Goal: Contribute content: Contribute content

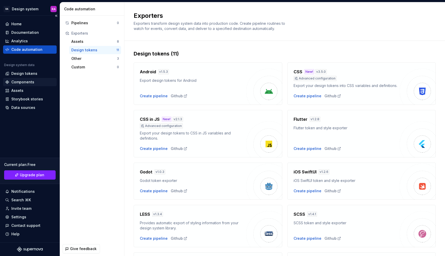
click at [29, 81] on div "Components" at bounding box center [22, 81] width 23 height 5
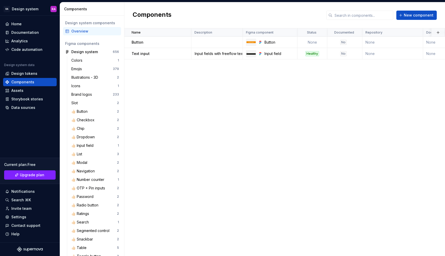
click at [418, 20] on div "Components New component" at bounding box center [284, 15] width 321 height 26
click at [416, 16] on span "New component" at bounding box center [419, 15] width 30 height 5
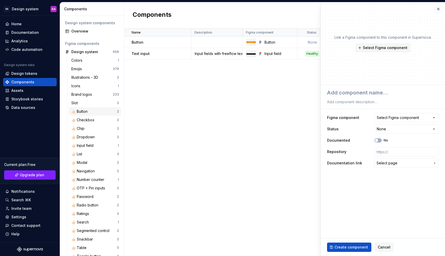
type textarea "*"
click at [417, 115] on div "Select Figma component" at bounding box center [398, 117] width 42 height 5
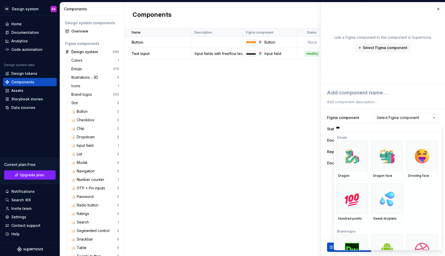
type input "****"
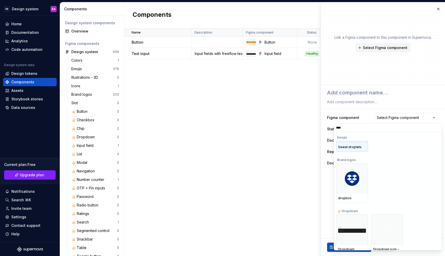
scroll to position [36, 0]
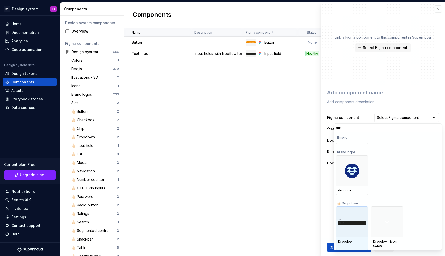
click at [352, 231] on div at bounding box center [352, 221] width 32 height 31
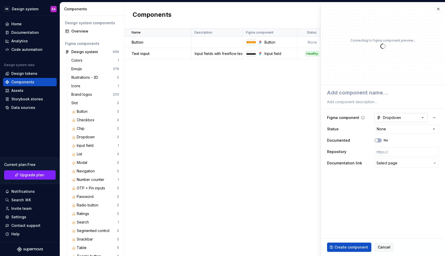
type textarea "*"
click at [386, 127] on html "RA Design system RA Home Documentation Analytics Code automation Design system …" at bounding box center [222, 128] width 445 height 256
select select "**********"
click at [391, 129] on html "RA Design system RA Home Documentation Analytics Code automation Design system …" at bounding box center [222, 128] width 445 height 256
click at [391, 127] on html "RA Design system RA Home Documentation Analytics Code automation Design system …" at bounding box center [222, 128] width 445 height 256
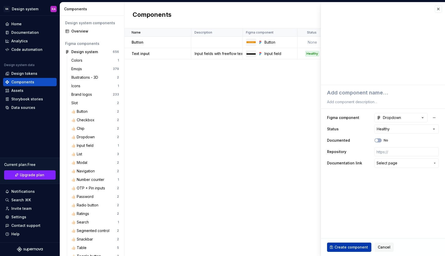
click at [355, 246] on span "Create component" at bounding box center [351, 246] width 33 height 5
type textarea "*"
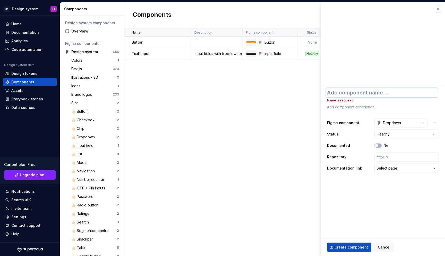
click at [349, 93] on textarea at bounding box center [382, 92] width 112 height 9
type textarea "D"
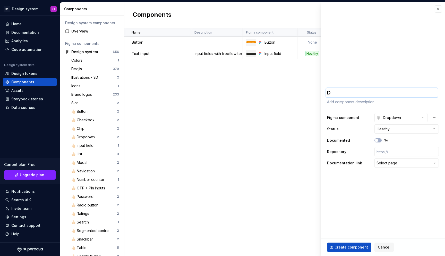
type textarea "*"
type textarea "Dr"
type textarea "*"
type textarea "Dro"
type textarea "*"
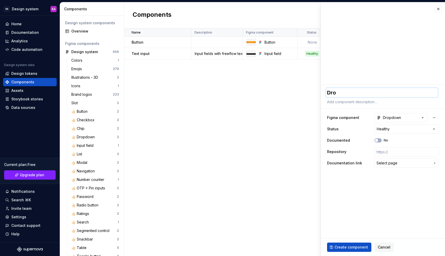
type textarea "Drop"
type textarea "*"
type textarea "Dropd"
type textarea "*"
type textarea "Dropdo"
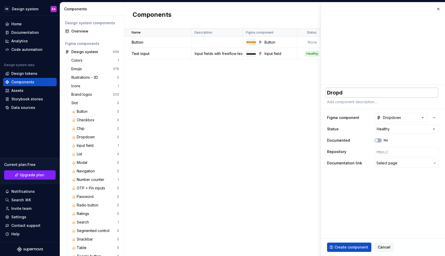
type textarea "*"
type textarea "Dropdow"
type textarea "*"
type textarea "Dropdown"
type textarea "*"
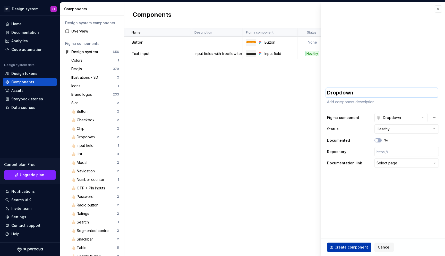
type textarea "Dropdown"
click at [341, 248] on span "Create component" at bounding box center [351, 246] width 33 height 5
type textarea "*"
